Goal: Task Accomplishment & Management: Complete application form

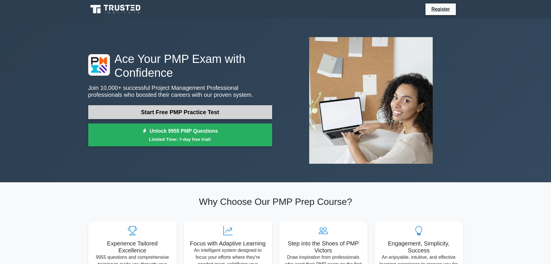
click at [145, 109] on link "Start Free PMP Practice Test" at bounding box center [180, 112] width 184 height 14
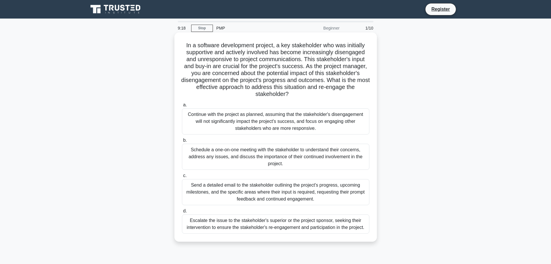
click at [289, 152] on div "Schedule a one-on-one meeting with the stakeholder to understand their concerns…" at bounding box center [276, 157] width 188 height 26
click at [182, 142] on input "b. Schedule a one-on-one meeting with the stakeholder to understand their conce…" at bounding box center [182, 140] width 0 height 4
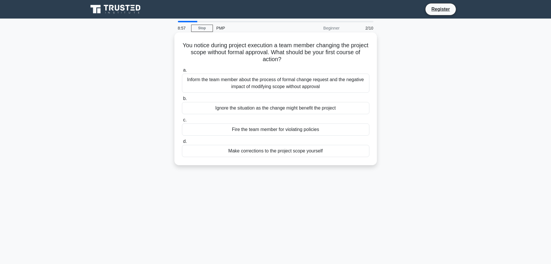
click at [303, 80] on div "Inform the team member about the process of formal change request and the negat…" at bounding box center [276, 83] width 188 height 19
click at [182, 72] on input "a. Inform the team member about the process of formal change request and the ne…" at bounding box center [182, 70] width 0 height 4
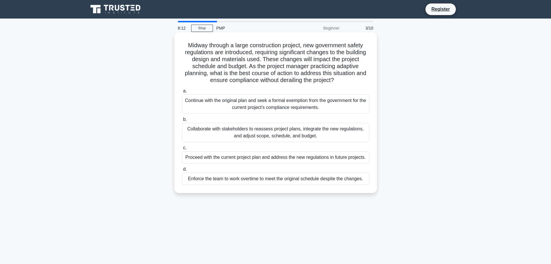
click at [310, 130] on div "Collaborate with stakeholders to reassess project plans, integrate the new regu…" at bounding box center [276, 132] width 188 height 19
click at [182, 121] on input "b. Collaborate with stakeholders to reassess project plans, integrate the new r…" at bounding box center [182, 119] width 0 height 4
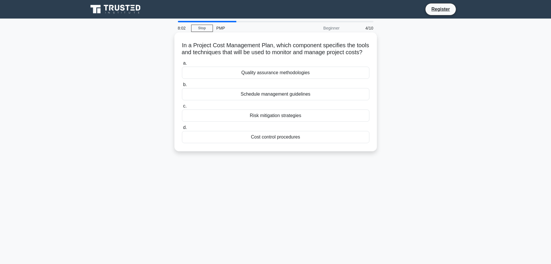
click at [300, 143] on div "Cost control procedures" at bounding box center [276, 137] width 188 height 12
click at [182, 129] on input "d. Cost control procedures" at bounding box center [182, 128] width 0 height 4
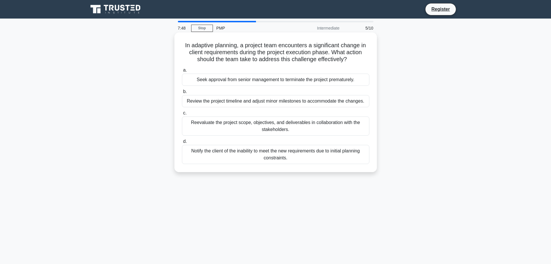
click at [321, 104] on div "Review the project timeline and adjust minor milestones to accommodate the chan…" at bounding box center [276, 101] width 188 height 12
click at [182, 93] on input "b. Review the project timeline and adjust minor milestones to accommodate the c…" at bounding box center [182, 92] width 0 height 4
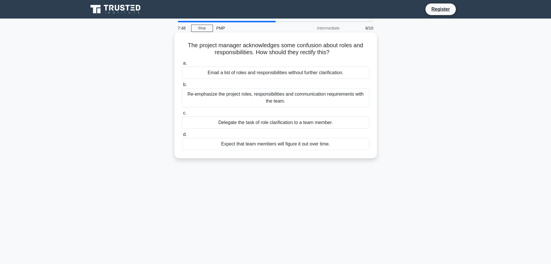
click at [323, 95] on div "Re-emphasize the project roles, responsibilities and communication requirements…" at bounding box center [276, 97] width 188 height 19
click at [182, 87] on input "b. Re-emphasize the project roles, responsibilities and communication requireme…" at bounding box center [182, 85] width 0 height 4
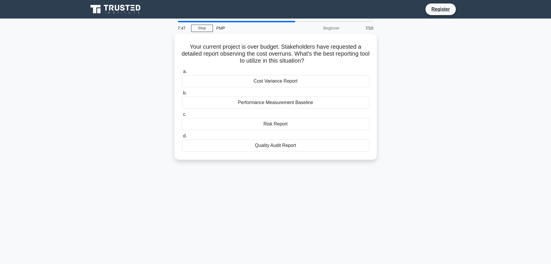
click at [323, 95] on label "b. Performance Measurement Baseline" at bounding box center [276, 98] width 188 height 19
click at [182, 95] on input "b. Performance Measurement Baseline" at bounding box center [182, 93] width 0 height 4
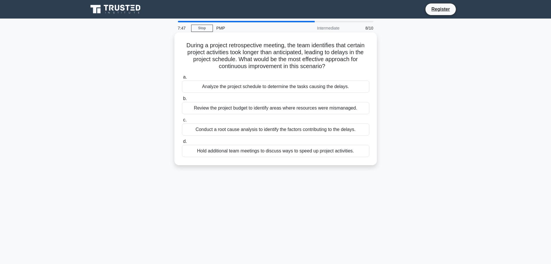
click at [323, 97] on label "b. Review the project budget to identify areas where resources were mismanaged." at bounding box center [276, 104] width 188 height 19
click at [182, 97] on input "b. Review the project budget to identify areas where resources were mismanaged." at bounding box center [182, 99] width 0 height 4
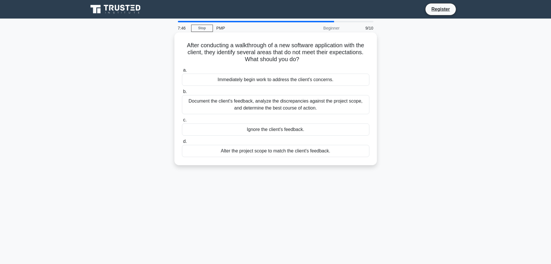
click at [322, 104] on div "Document the client's feedback, analyze the discrepancies against the project s…" at bounding box center [276, 104] width 188 height 19
click at [182, 93] on input "b. Document the client's feedback, analyze the discrepancies against the projec…" at bounding box center [182, 92] width 0 height 4
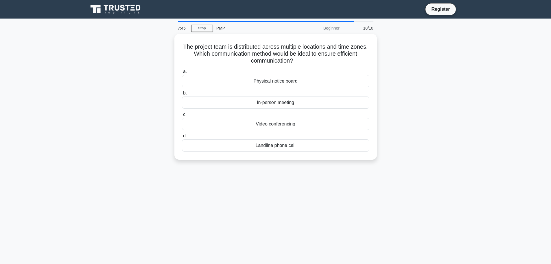
click at [322, 104] on div "In-person meeting" at bounding box center [276, 102] width 188 height 12
click at [182, 95] on input "b. In-person meeting" at bounding box center [182, 93] width 0 height 4
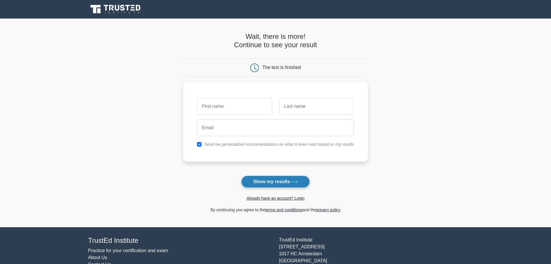
click at [281, 183] on button "Show my results" at bounding box center [275, 181] width 68 height 12
click at [230, 101] on input "text" at bounding box center [234, 104] width 75 height 17
click at [226, 106] on input "text" at bounding box center [234, 104] width 75 height 17
type input "Naeem"
click at [324, 108] on input "text" at bounding box center [316, 104] width 75 height 17
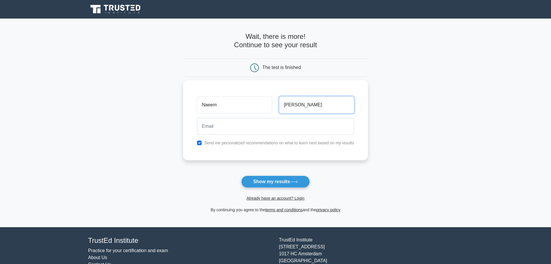
type input "[PERSON_NAME]"
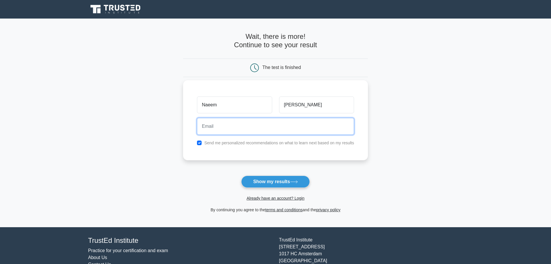
click at [313, 122] on input "email" at bounding box center [275, 126] width 157 height 17
click at [250, 130] on input "email" at bounding box center [275, 126] width 157 height 17
type input "[EMAIL_ADDRESS][DOMAIN_NAME]"
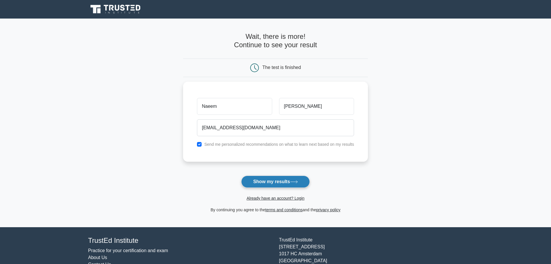
click at [268, 183] on button "Show my results" at bounding box center [275, 181] width 68 height 12
